Goal: Complete application form

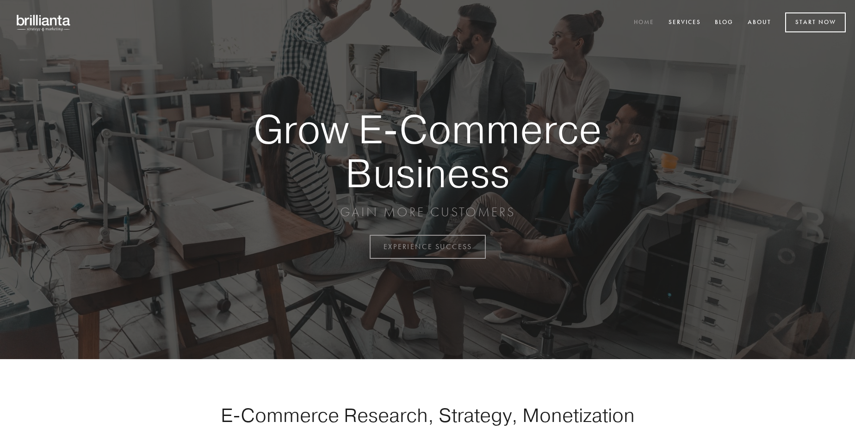
scroll to position [2425, 0]
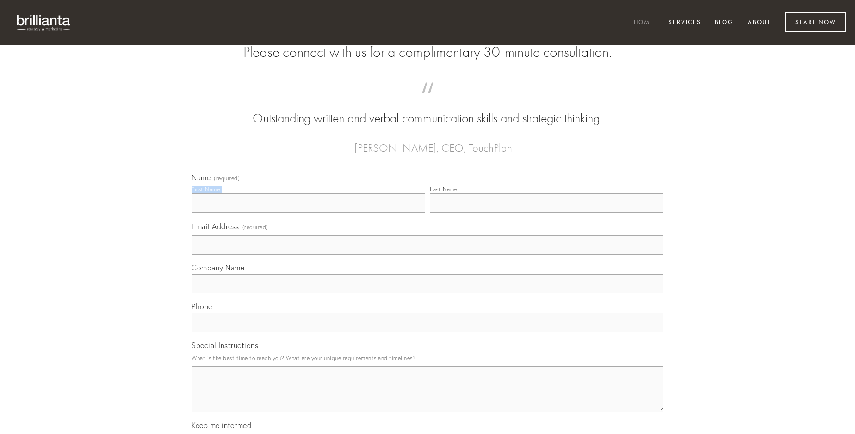
type input "[PERSON_NAME]"
click at [546, 213] on input "Last Name" at bounding box center [547, 202] width 234 height 19
type input "[PERSON_NAME]"
click at [428, 255] on input "Email Address (required)" at bounding box center [428, 245] width 472 height 19
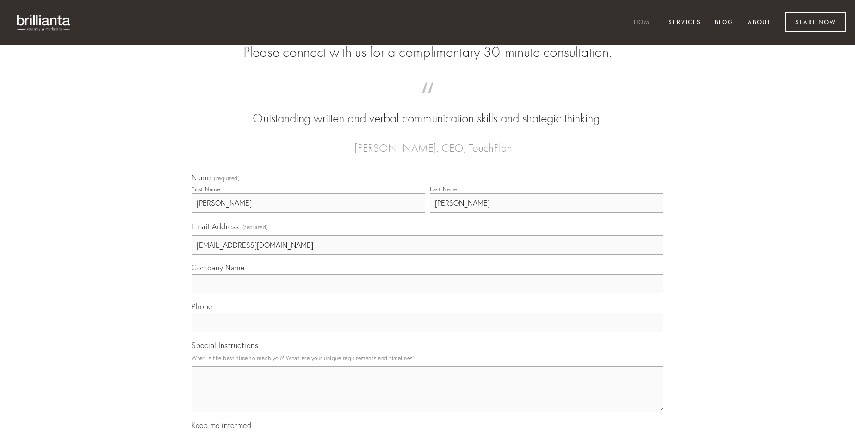
type input "[EMAIL_ADDRESS][DOMAIN_NAME]"
click at [428, 294] on input "Company Name" at bounding box center [428, 283] width 472 height 19
type input "voluptate"
click at [428, 333] on input "text" at bounding box center [428, 322] width 472 height 19
click at [428, 398] on textarea "Special Instructions" at bounding box center [428, 389] width 472 height 46
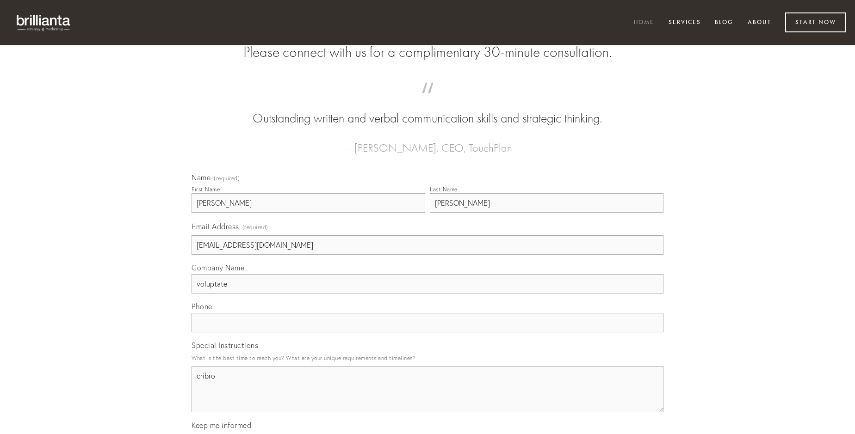
type textarea "cribro"
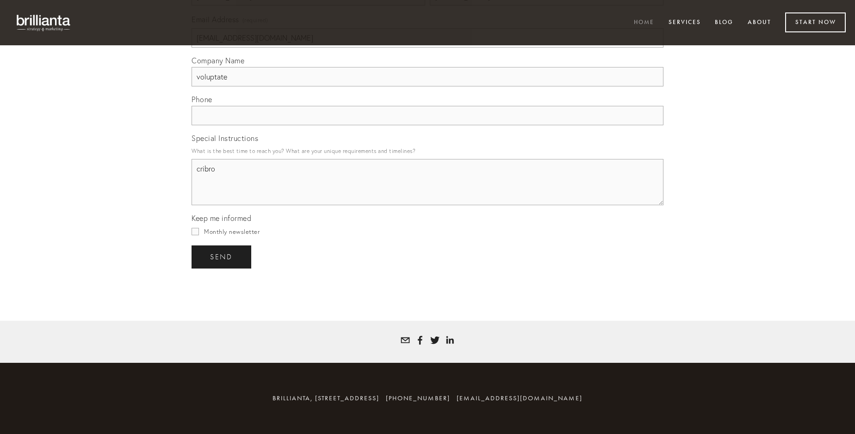
click at [222, 257] on span "send" at bounding box center [221, 257] width 23 height 8
